Goal: Transaction & Acquisition: Purchase product/service

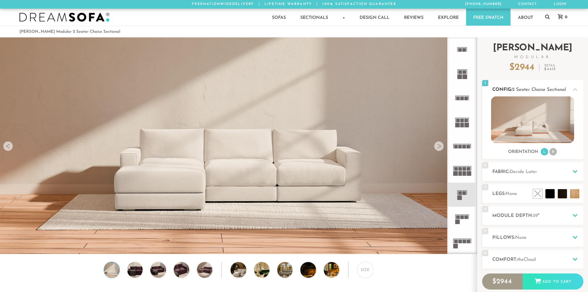
scroll to position [7229, 583]
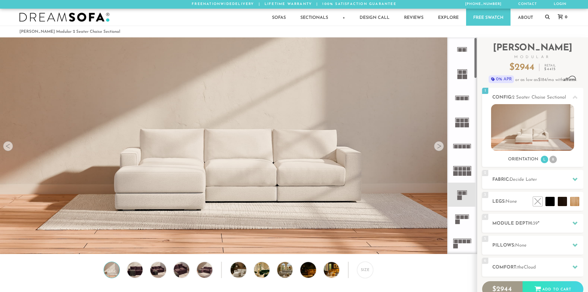
click at [458, 190] on icon at bounding box center [462, 194] width 24 height 24
click at [360, 274] on div "Size" at bounding box center [365, 269] width 16 height 16
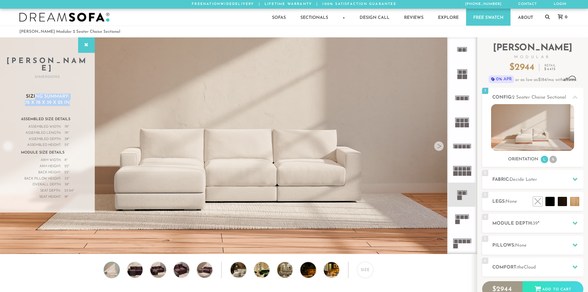
drag, startPoint x: 36, startPoint y: 88, endPoint x: 78, endPoint y: 96, distance: 43.2
click at [78, 96] on h3 "Sizing Summary: 78 x 78 x 39 x 25 in" at bounding box center [47, 100] width 70 height 12
click at [545, 180] on h2 "Fabric: Decide Later" at bounding box center [537, 179] width 91 height 7
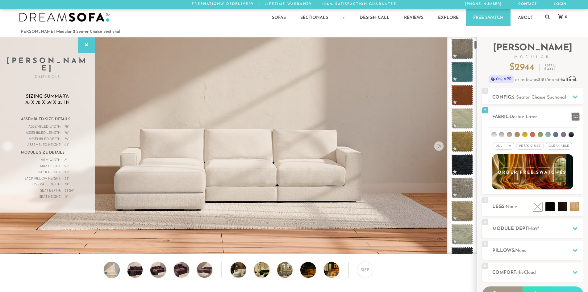
scroll to position [107, 0]
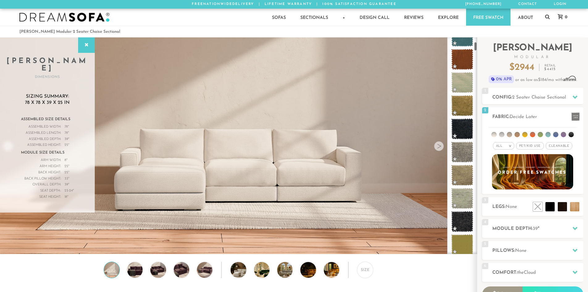
drag, startPoint x: 475, startPoint y: 42, endPoint x: 475, endPoint y: 46, distance: 4.6
click at [475, 46] on div at bounding box center [462, 145] width 30 height 216
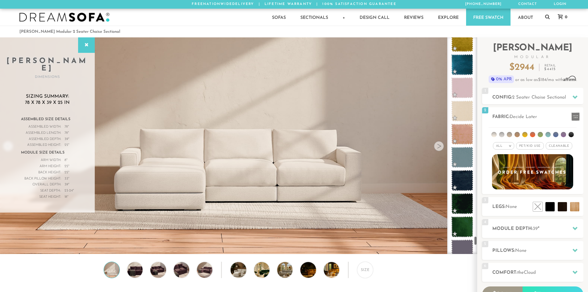
scroll to position [4599, 0]
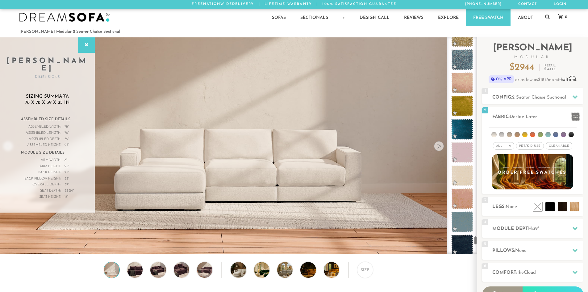
drag, startPoint x: 476, startPoint y: 86, endPoint x: 471, endPoint y: 241, distance: 155.4
click at [471, 241] on div at bounding box center [462, 145] width 30 height 216
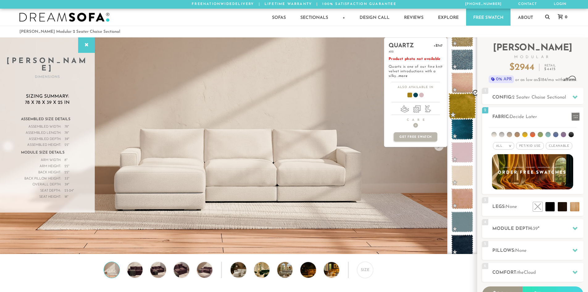
click at [469, 101] on span at bounding box center [462, 106] width 27 height 26
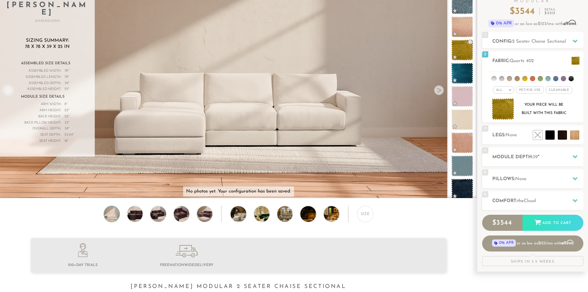
scroll to position [64, 0]
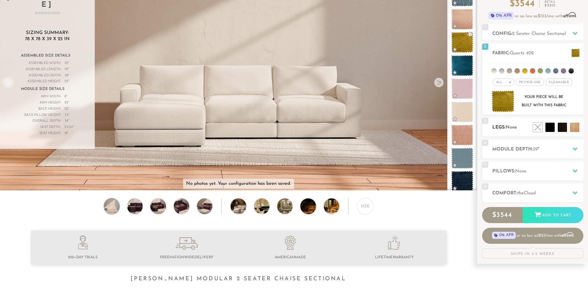
click at [520, 129] on h2 "Legs: None" at bounding box center [537, 127] width 91 height 7
click at [560, 126] on li at bounding box center [548, 113] width 37 height 37
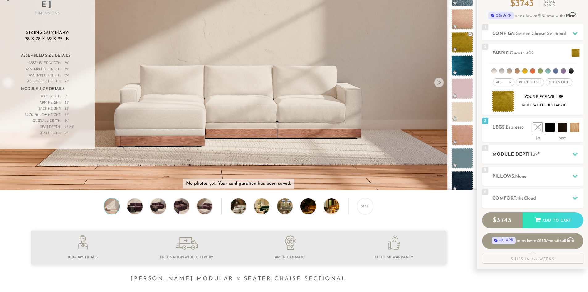
click at [539, 157] on h2 "Module Depth: 39 "" at bounding box center [537, 154] width 91 height 7
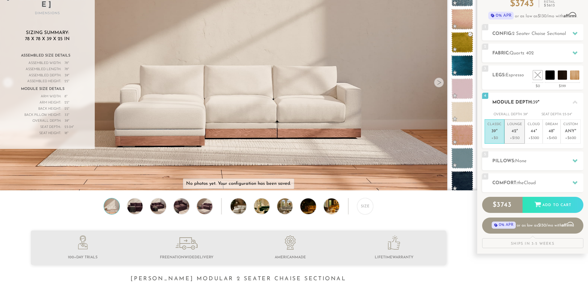
click at [521, 136] on p "+$150" at bounding box center [514, 138] width 15 height 6
click at [520, 159] on span "None" at bounding box center [520, 161] width 11 height 5
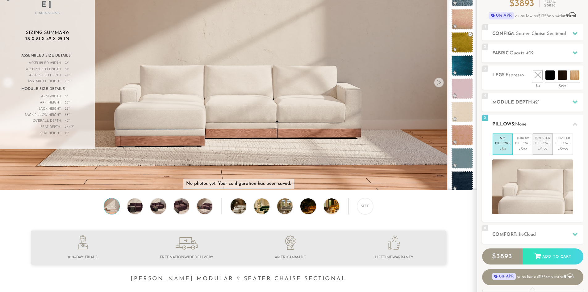
click at [550, 146] on p "Bolster Pillows" at bounding box center [542, 141] width 15 height 10
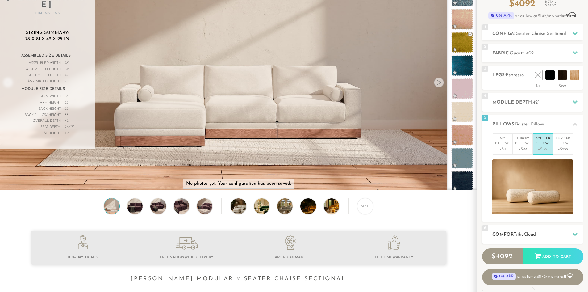
click at [535, 239] on div "6 Comfort: the Cloud soft" at bounding box center [532, 234] width 101 height 19
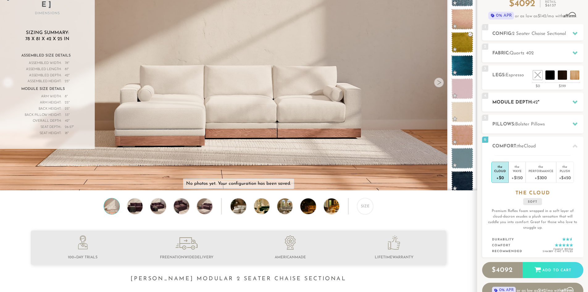
click at [527, 103] on h2 "Module Depth: 42 "" at bounding box center [537, 102] width 91 height 7
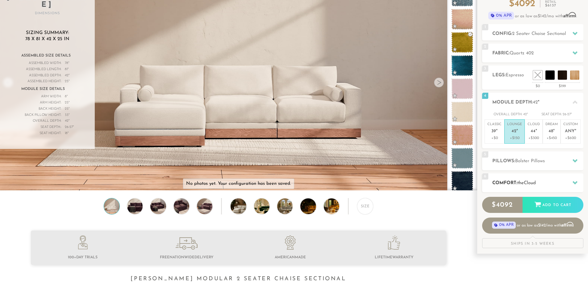
click at [518, 179] on div "6 Comfort: the Cloud soft" at bounding box center [532, 182] width 101 height 19
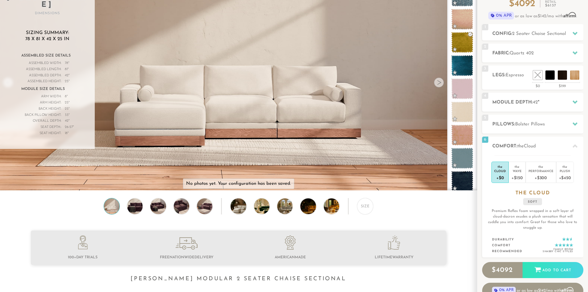
scroll to position [0, 0]
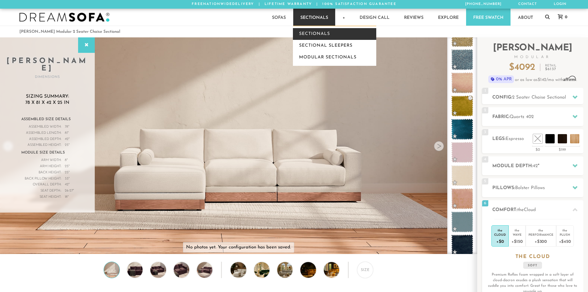
click at [313, 29] on link "Sectionals" at bounding box center [334, 34] width 83 height 12
